Goal: Communication & Community: Answer question/provide support

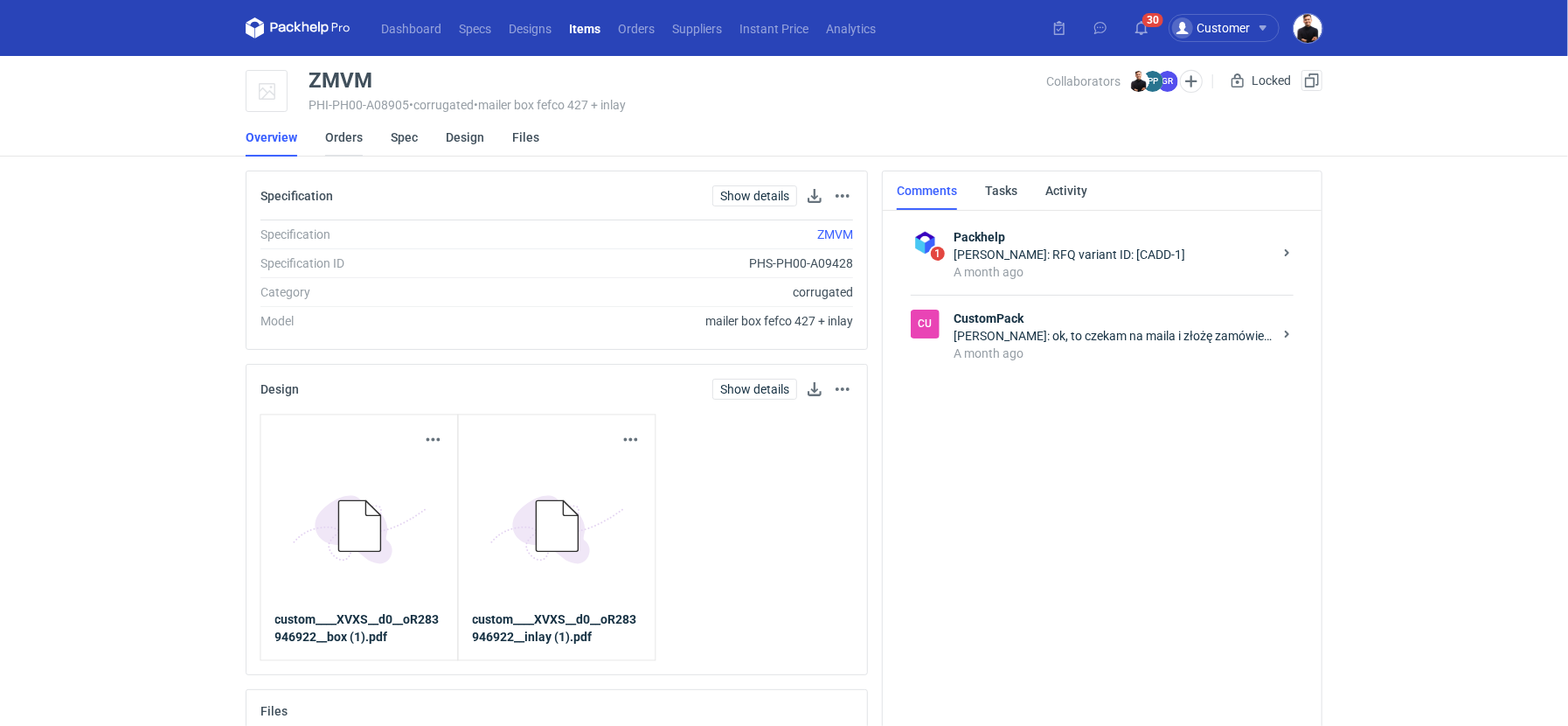
click at [357, 141] on link "Orders" at bounding box center [344, 137] width 37 height 38
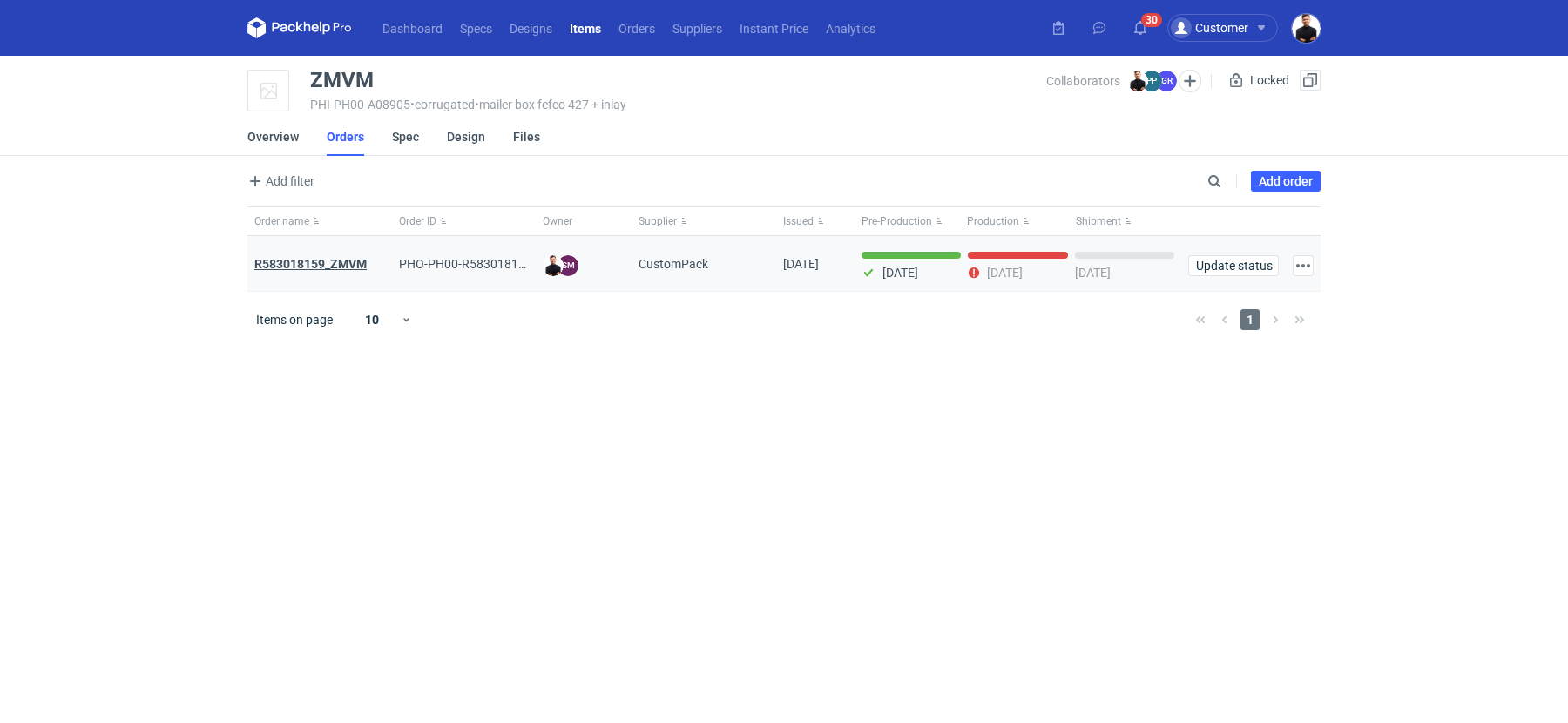
click at [323, 264] on strong "R583018159_ZMVM" at bounding box center [311, 263] width 113 height 14
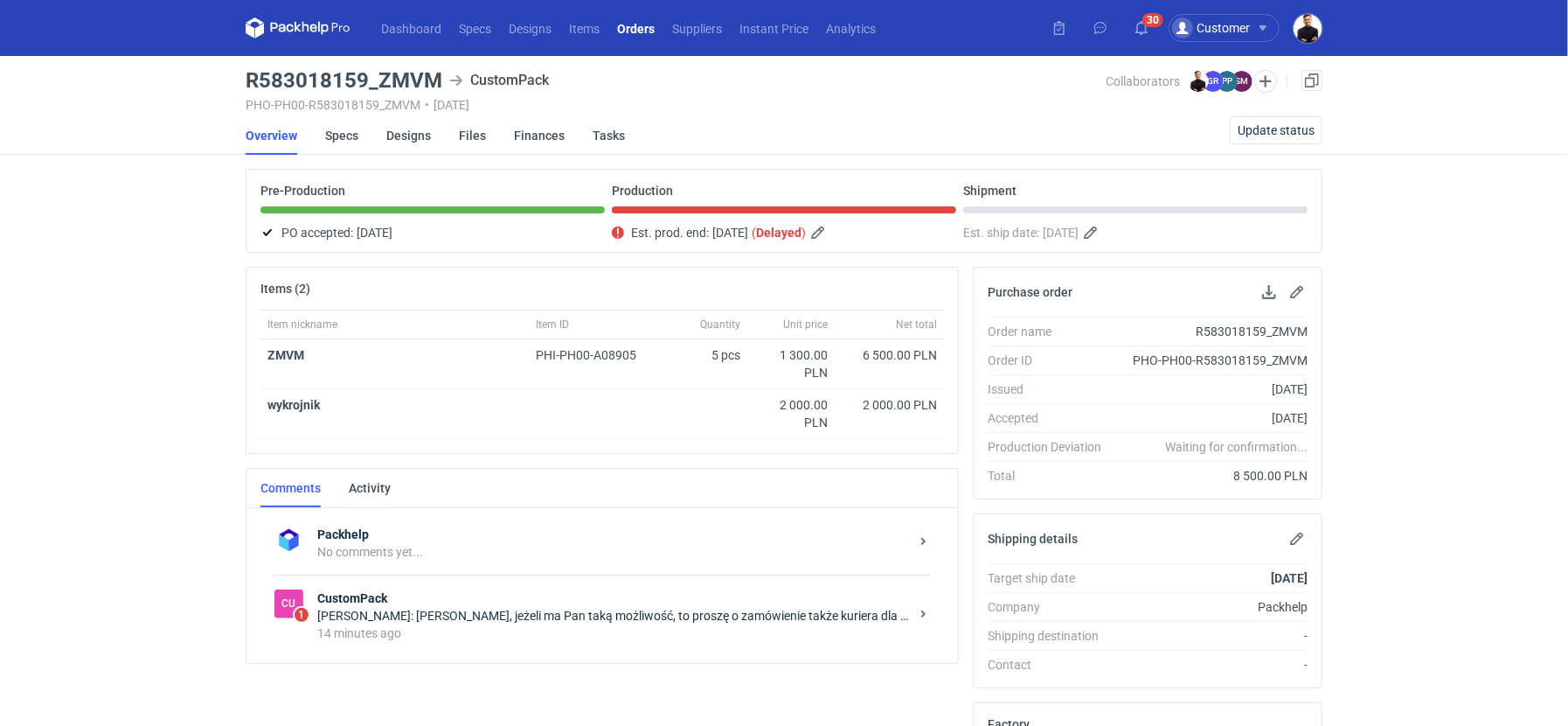
click at [409, 589] on strong "CustomPack" at bounding box center [613, 597] width 592 height 17
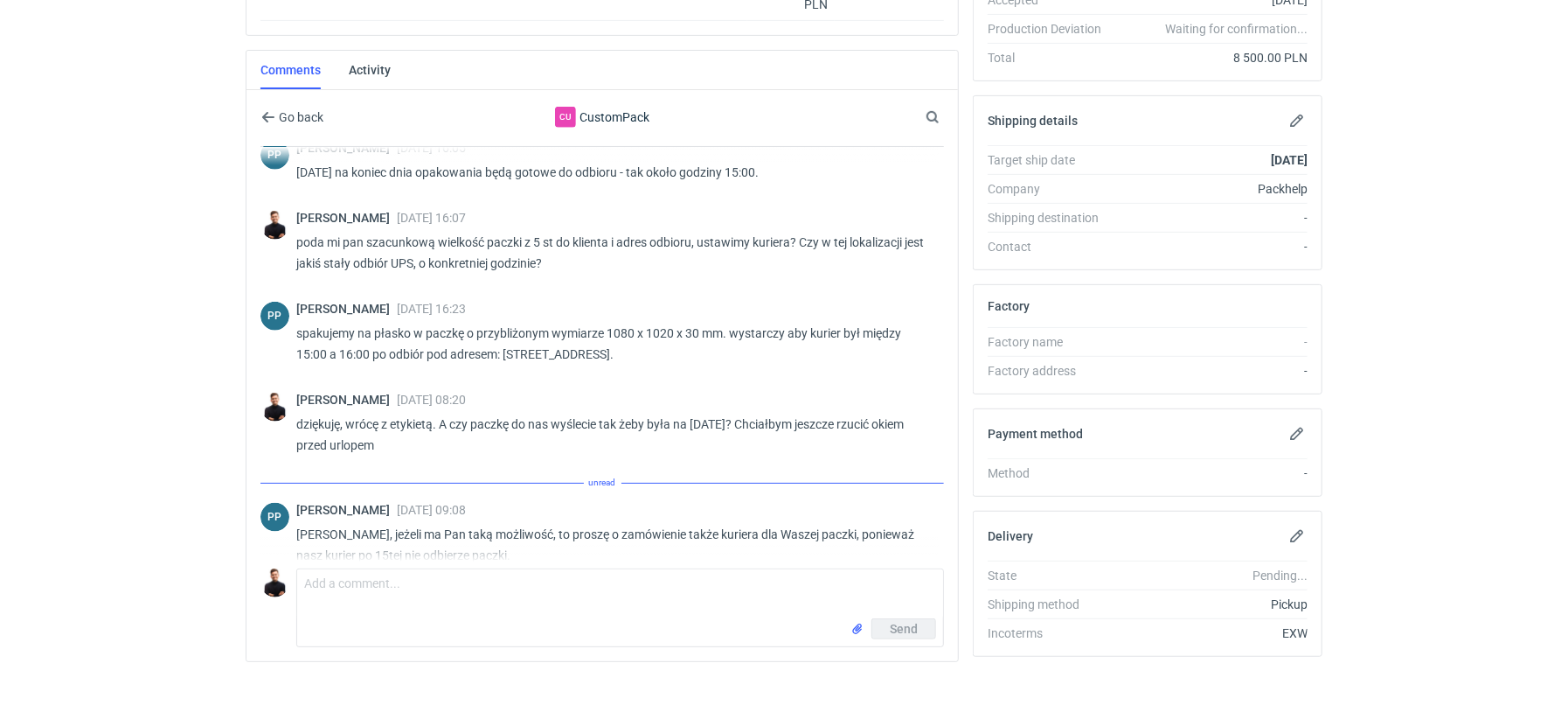
scroll to position [1220, 0]
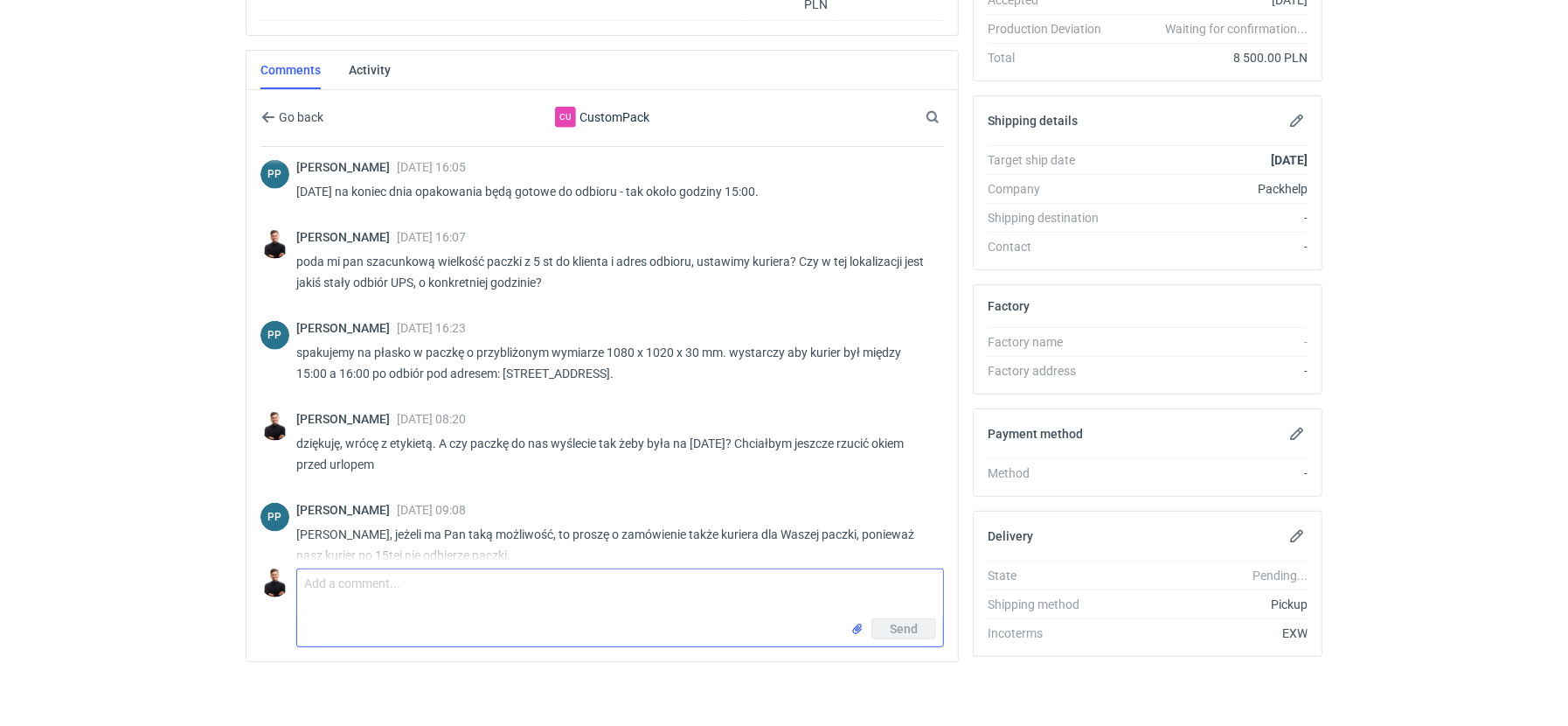
click at [517, 587] on textarea "Comment message" at bounding box center [620, 594] width 646 height 49
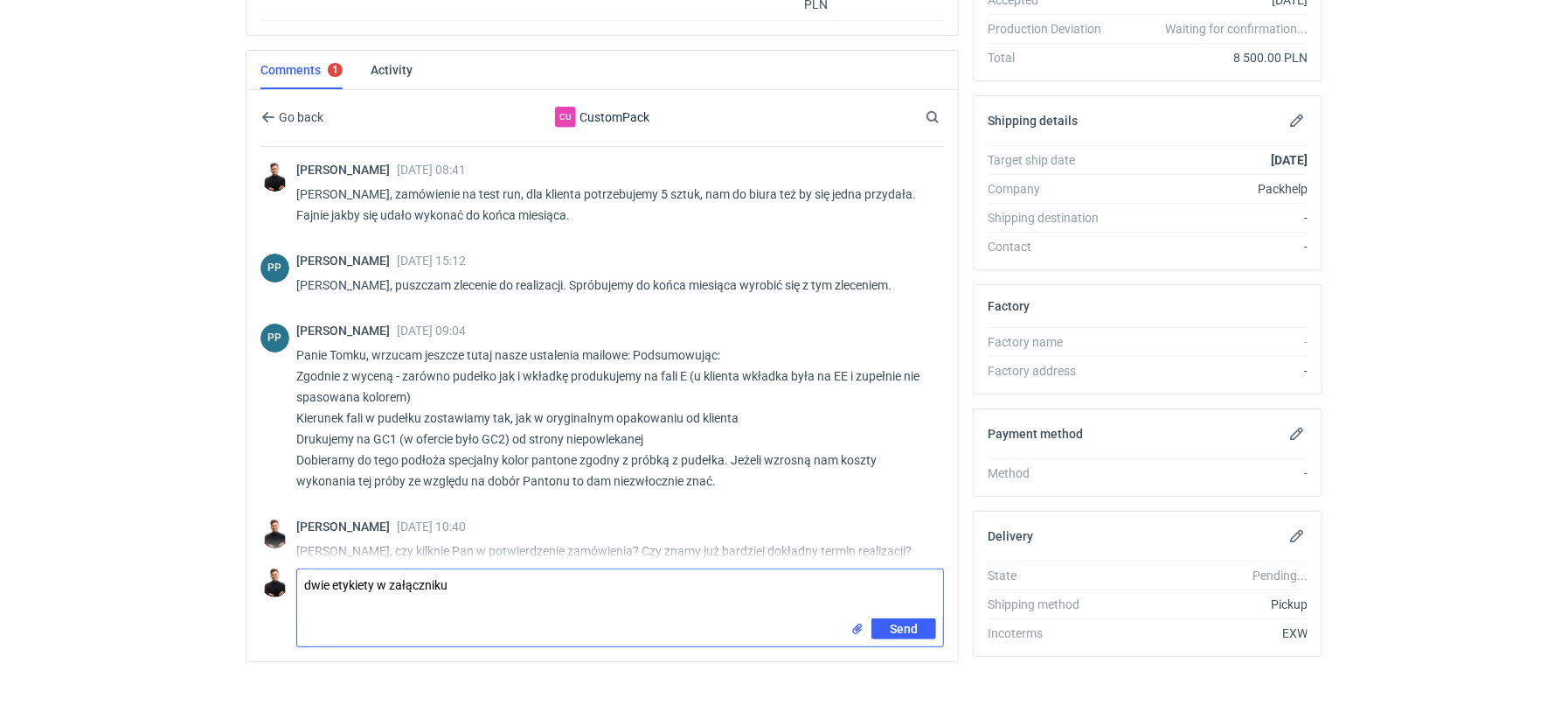
scroll to position [0, 0]
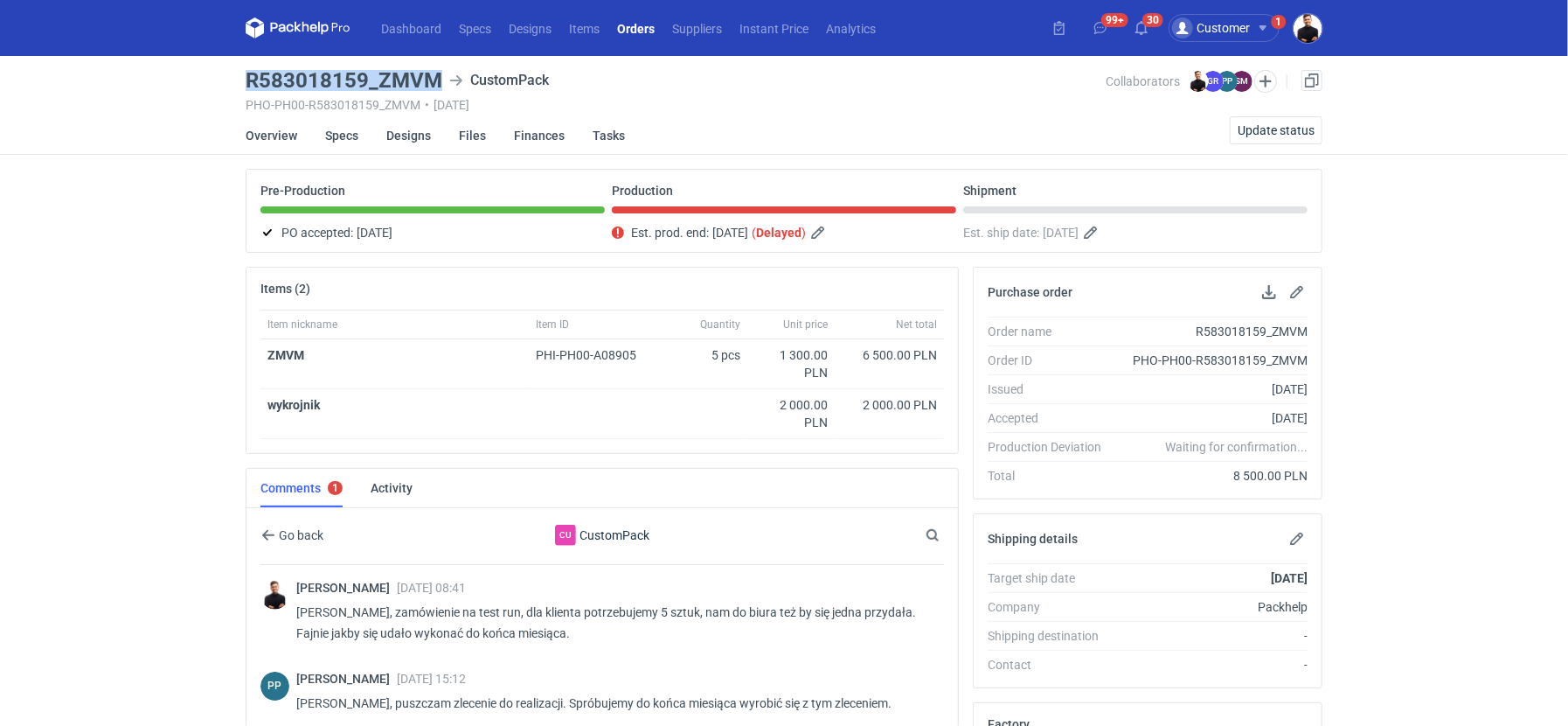
drag, startPoint x: 246, startPoint y: 79, endPoint x: 439, endPoint y: 78, distance: 193.0
click at [439, 78] on h3 "R583018159_ZMVM" at bounding box center [344, 80] width 197 height 21
copy h3 "R583018159_ZMVM"
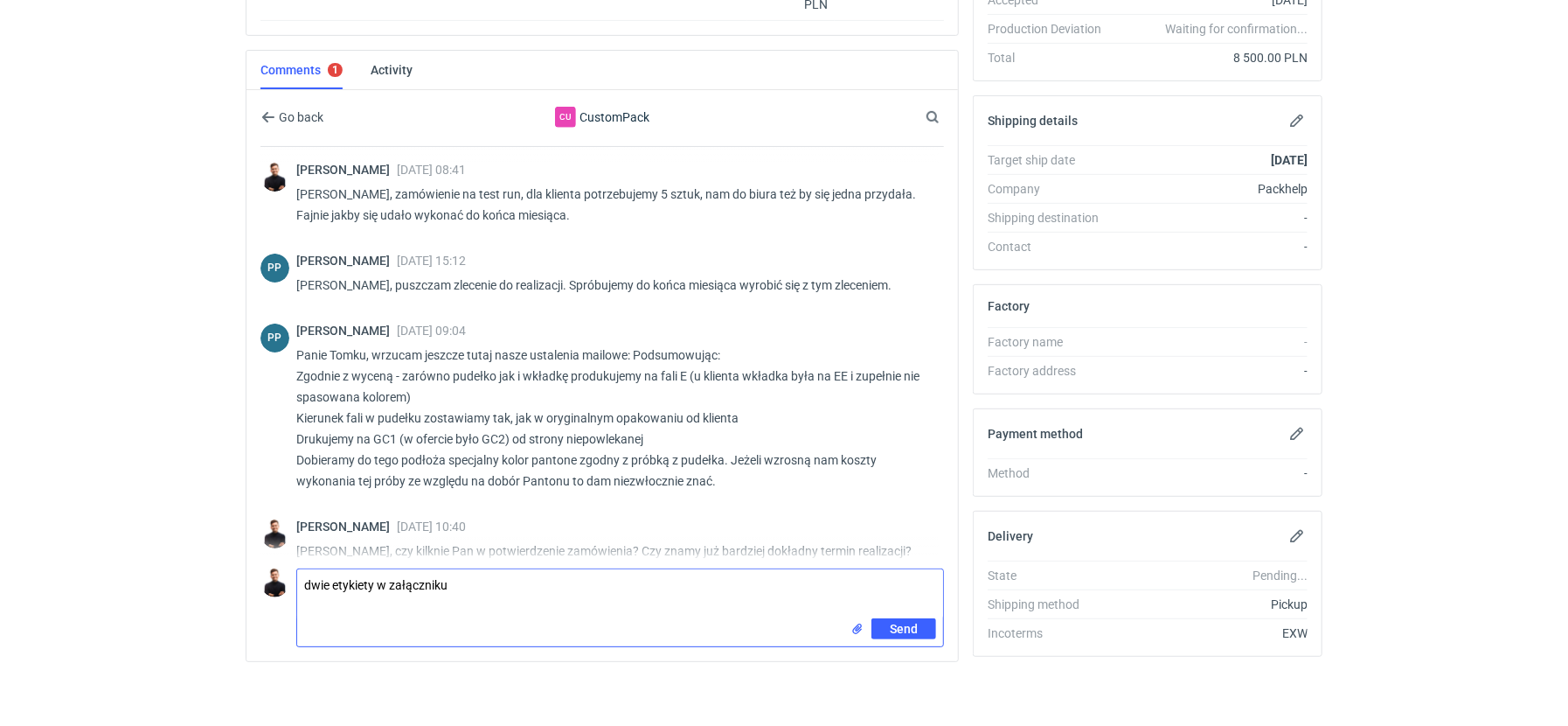
click at [507, 582] on textarea "dwie etykiety w załączniku" at bounding box center [620, 594] width 646 height 49
paste textarea "R583018159_ZMVM"
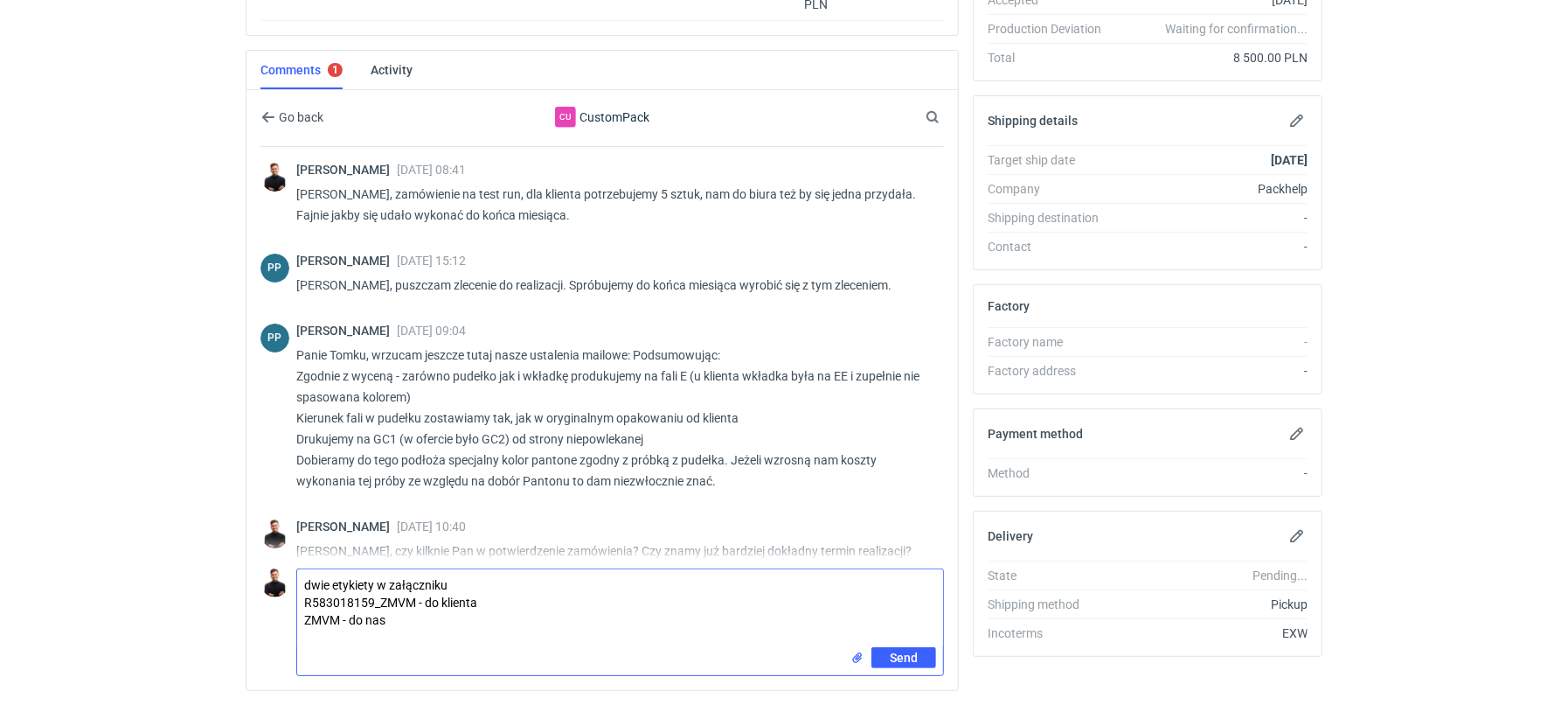
click at [858, 648] on input "file" at bounding box center [857, 658] width 14 height 18
click at [357, 628] on textarea "dwie etykiety w załączniku R583018159_ZMVM - do klienta ZMVM - do nas" at bounding box center [620, 607] width 646 height 78
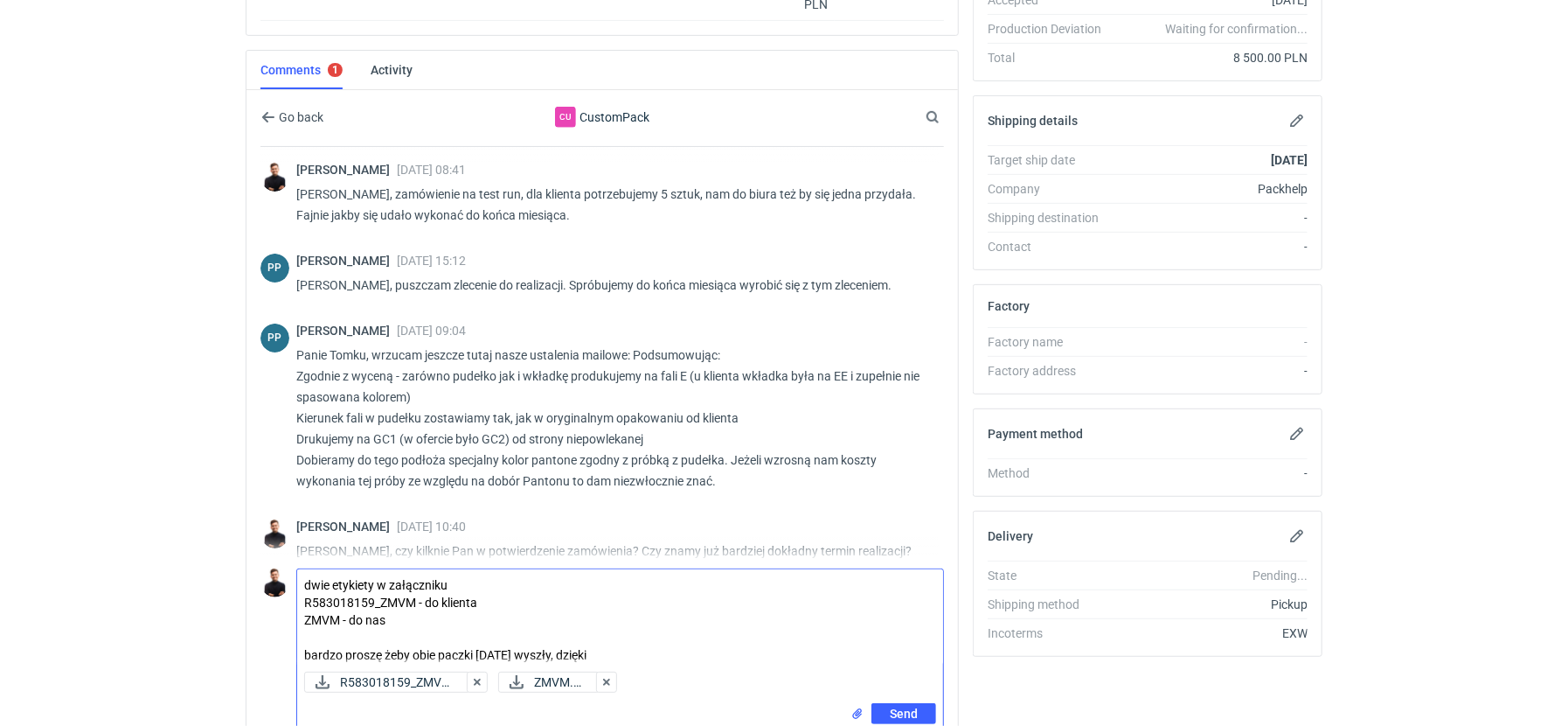
click at [461, 582] on textarea "dwie etykiety w załączniku R583018159_ZMVM - do klienta ZMVM - do nas bardzo pr…" at bounding box center [620, 617] width 646 height 96
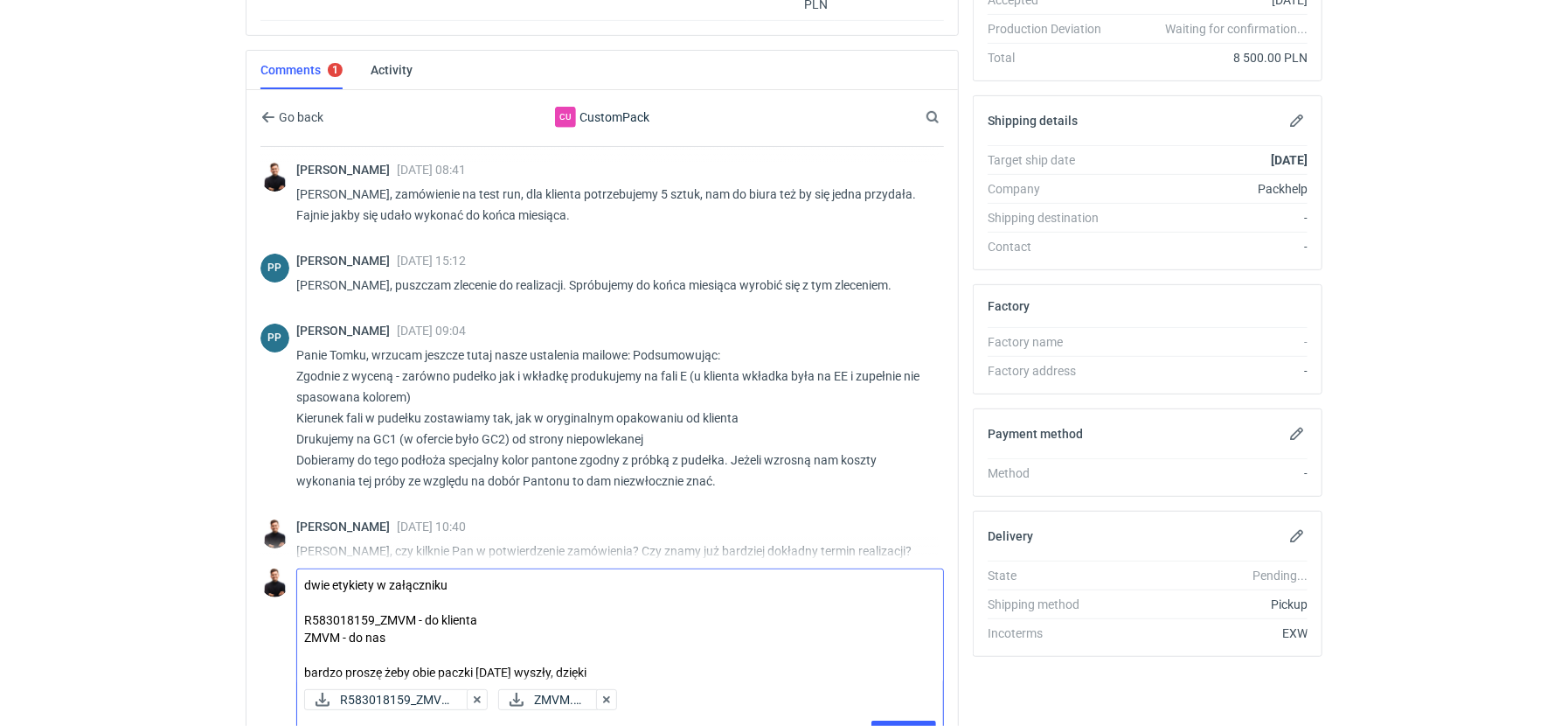
type textarea "dwie etykiety w załączniku R583018159_ZMVM - do klienta ZMVM - do nas bardzo pr…"
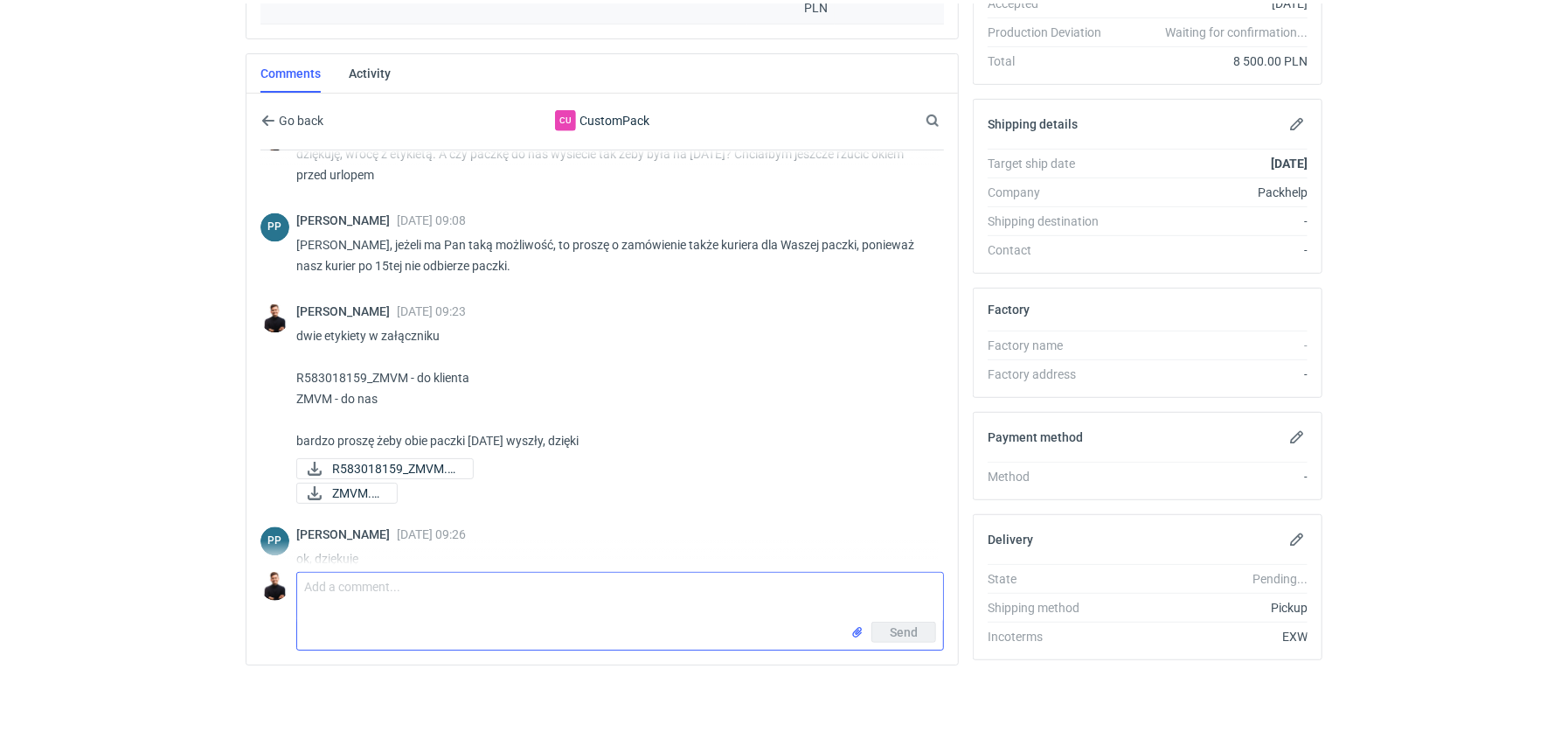
scroll to position [412, 0]
